Goal: Information Seeking & Learning: Find specific fact

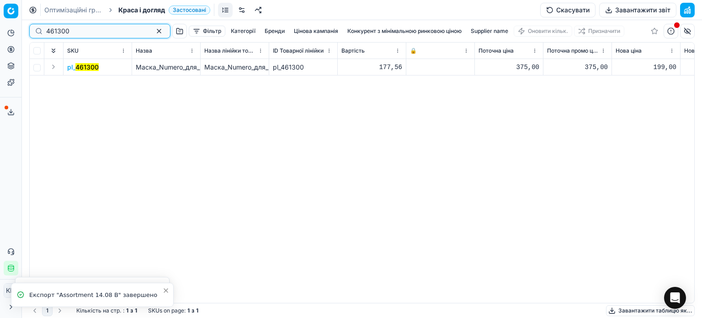
drag, startPoint x: 90, startPoint y: 31, endPoint x: 0, endPoint y: 20, distance: 90.7
click at [0, 20] on div "Pricing platform Аналітика Цінова оптимізація Асортимент продукції Шаблони Серв…" at bounding box center [351, 159] width 702 height 318
paste input
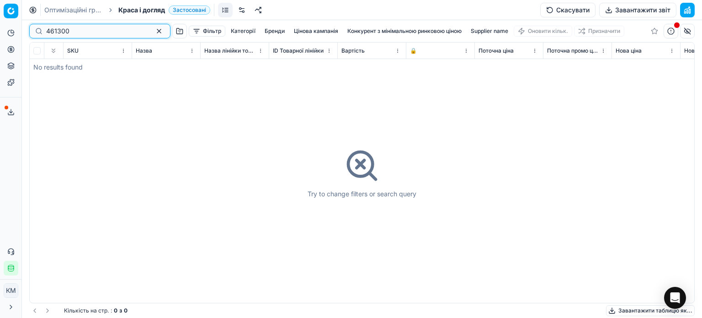
click at [48, 31] on input "461300" at bounding box center [96, 31] width 100 height 9
type input "461300"
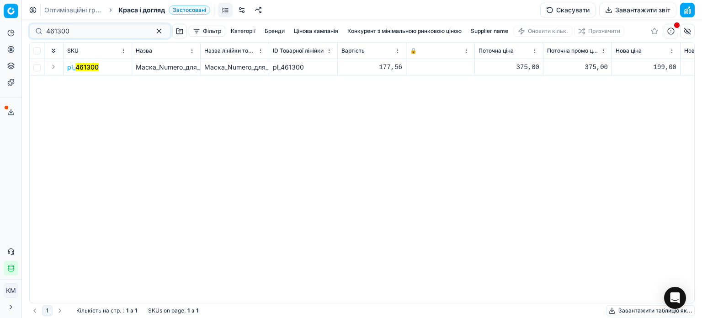
click at [85, 67] on mark "461300" at bounding box center [86, 67] width 23 height 8
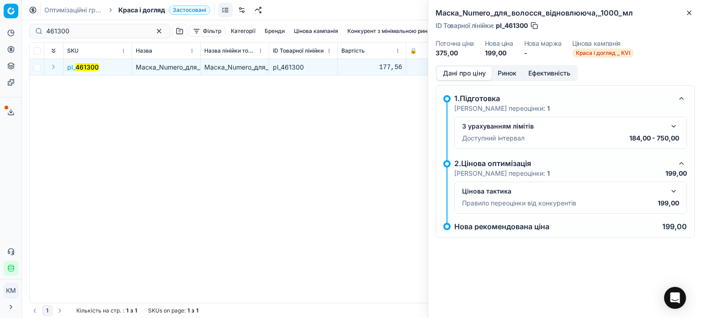
click at [504, 70] on button "Ринок" at bounding box center [507, 73] width 31 height 13
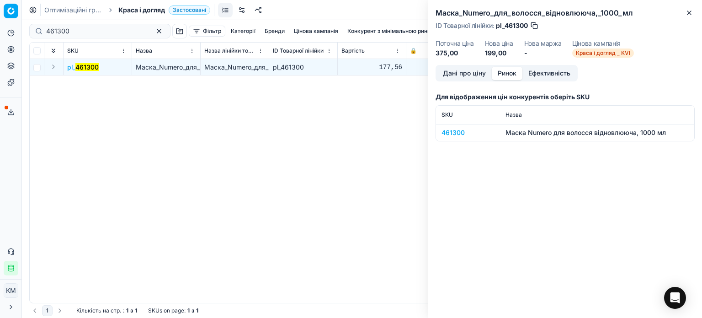
click at [458, 134] on div "461300" at bounding box center [467, 132] width 53 height 9
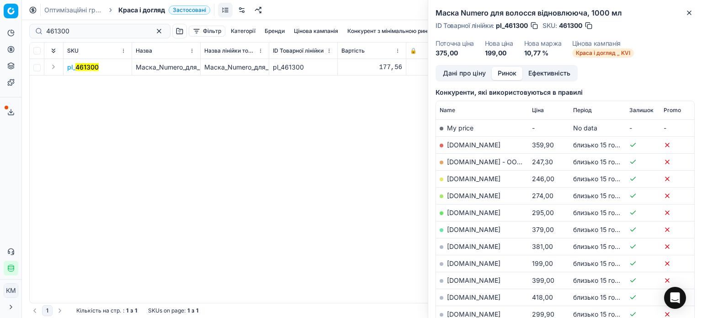
scroll to position [137, 0]
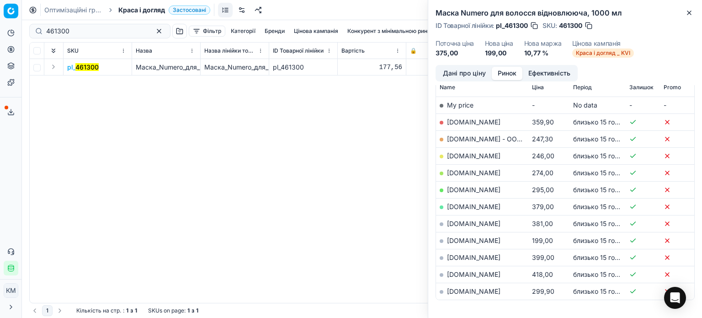
click at [486, 244] on td "[DOMAIN_NAME]" at bounding box center [482, 240] width 92 height 17
click at [483, 239] on link "[DOMAIN_NAME]" at bounding box center [473, 240] width 53 height 8
